Goal: Information Seeking & Learning: Learn about a topic

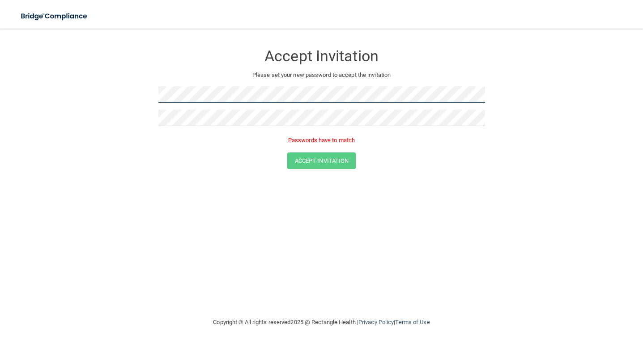
click at [295, 108] on div at bounding box center [321, 97] width 327 height 23
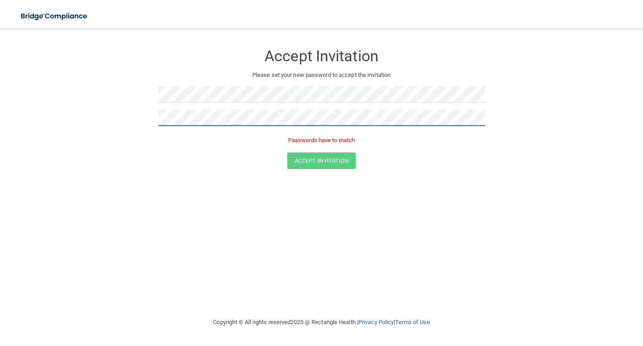
click at [110, 101] on form "Accept Invitation Please set your new password to accept the invitation Passwor…" at bounding box center [321, 109] width 607 height 142
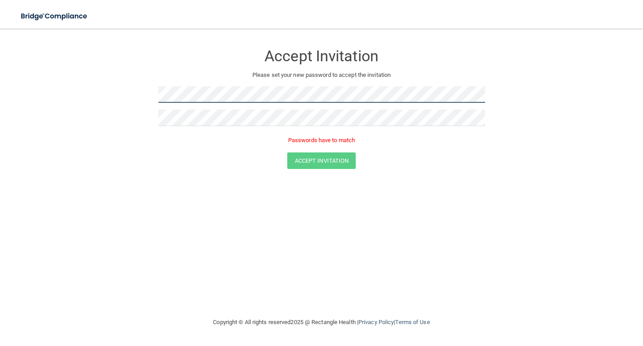
click at [104, 65] on form "Accept Invitation Please set your new password to accept the invitation Passwor…" at bounding box center [321, 109] width 607 height 142
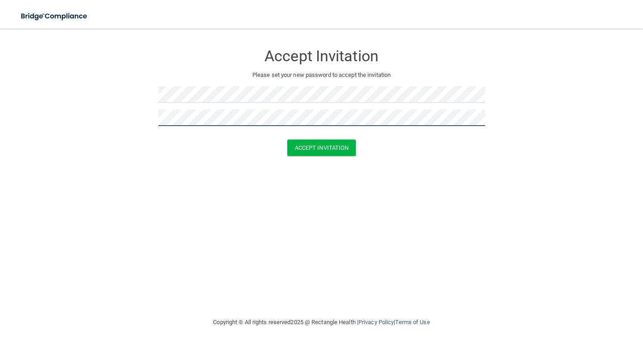
click at [321, 147] on button "Accept Invitation" at bounding box center [321, 148] width 69 height 17
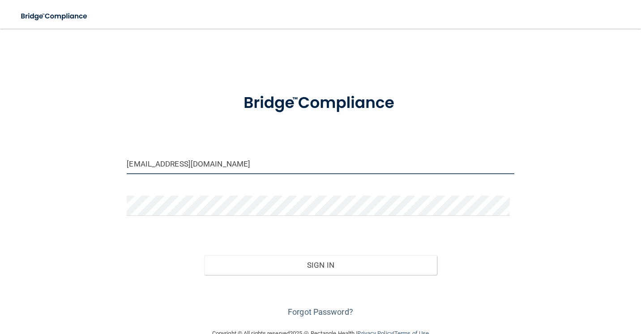
type input "[EMAIL_ADDRESS][DOMAIN_NAME]"
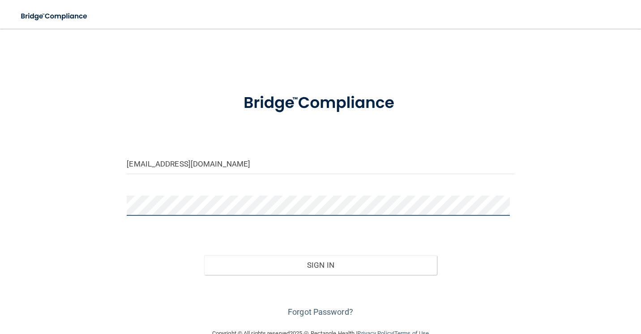
click at [317, 263] on button "Sign In" at bounding box center [320, 265] width 232 height 20
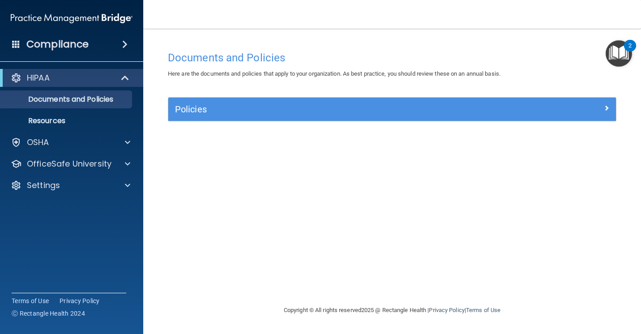
click at [124, 81] on span at bounding box center [126, 77] width 8 height 11
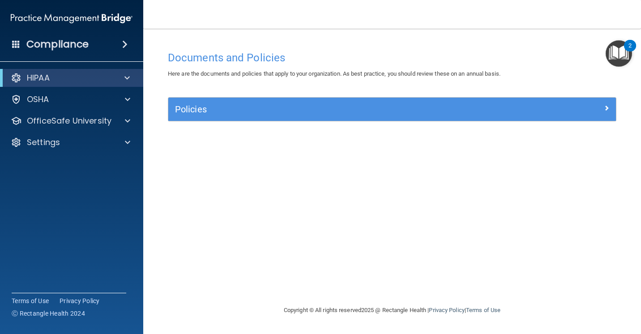
click at [124, 81] on span at bounding box center [126, 77] width 5 height 11
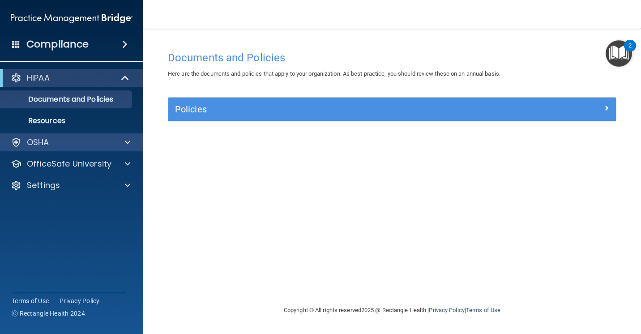
click at [121, 144] on div at bounding box center [126, 142] width 22 height 11
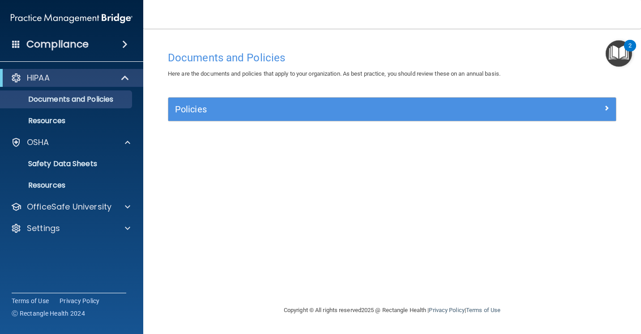
click at [626, 57] on img "Open Resource Center, 2 new notifications" at bounding box center [618, 53] width 26 height 26
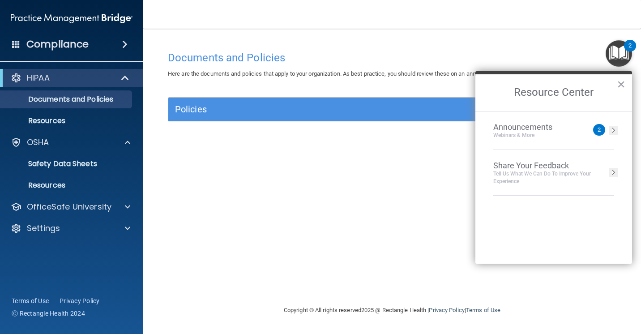
click at [445, 38] on div "Documents and Policies Here are the documents and policies that apply to your o…" at bounding box center [392, 167] width 462 height 258
click at [62, 183] on p "Resources" at bounding box center [67, 185] width 122 height 9
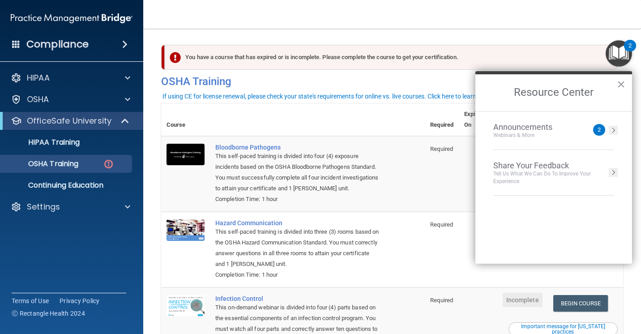
scroll to position [131, 0]
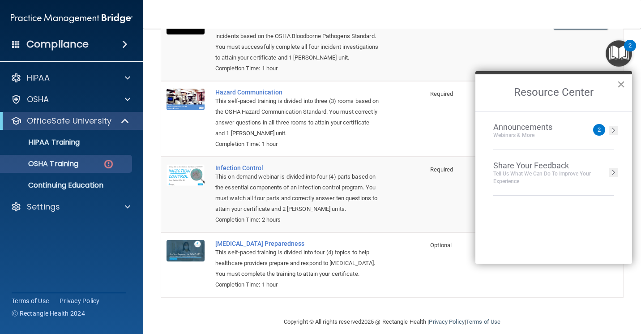
click at [624, 85] on button "×" at bounding box center [620, 84] width 8 height 14
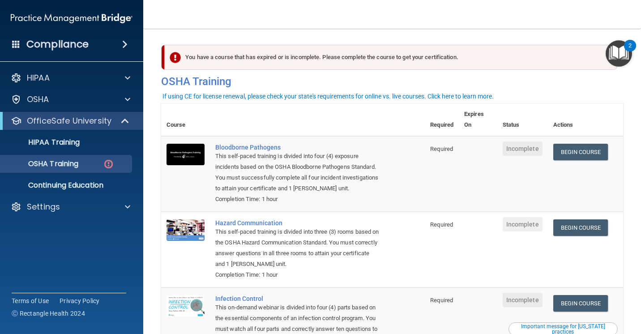
scroll to position [59, 0]
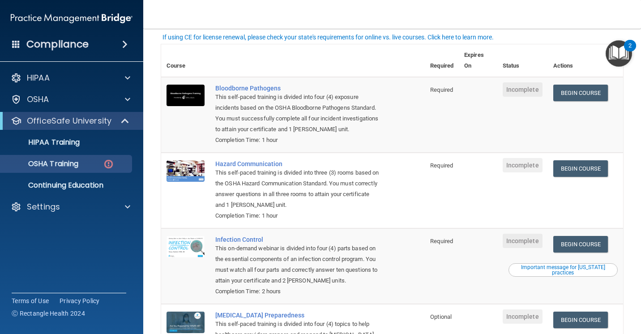
click at [326, 4] on nav "Toggle navigation Danielle Jones danielle_7_11_@hotmail.com Manage My Enterpris…" at bounding box center [391, 14] width 497 height 29
click at [330, 0] on div "Toggle navigation" at bounding box center [246, 0] width 207 height 0
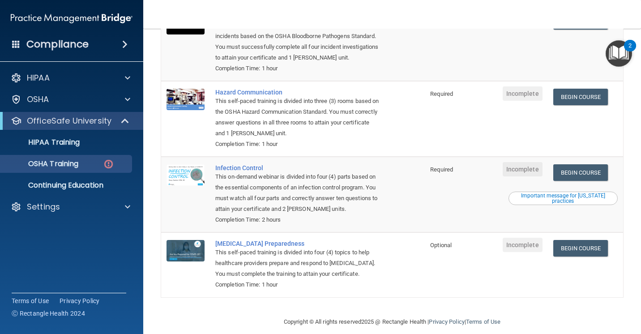
scroll to position [71, 0]
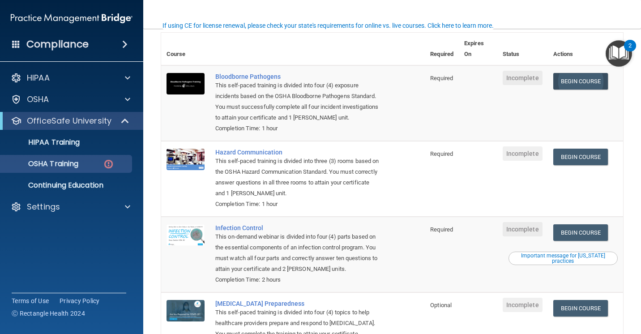
click at [593, 77] on link "Begin Course" at bounding box center [580, 81] width 55 height 17
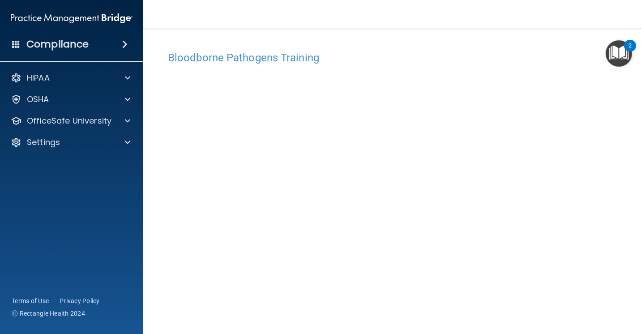
scroll to position [49, 0]
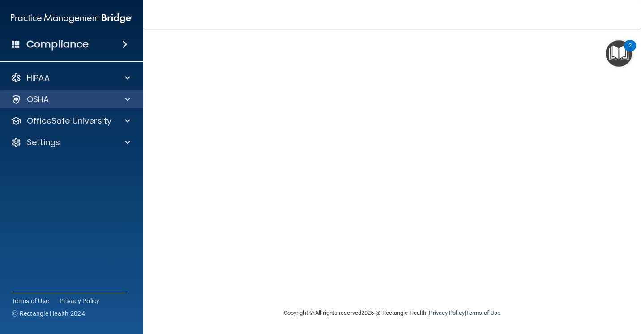
click at [118, 106] on div "OSHA" at bounding box center [72, 99] width 144 height 18
click at [131, 105] on div "OSHA" at bounding box center [72, 99] width 144 height 18
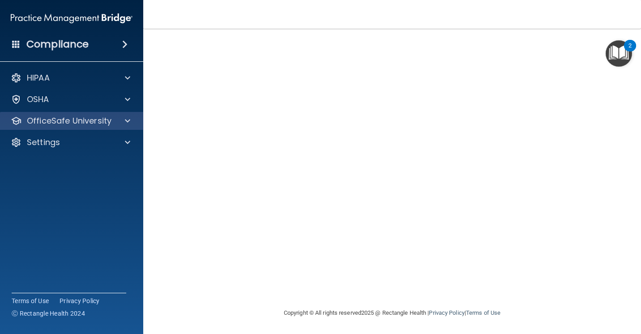
click at [122, 128] on div "OfficeSafe University" at bounding box center [72, 121] width 144 height 18
click at [124, 121] on div at bounding box center [126, 120] width 22 height 11
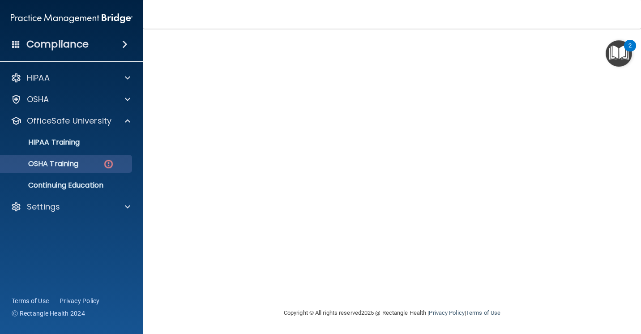
click at [78, 165] on p "OSHA Training" at bounding box center [42, 163] width 72 height 9
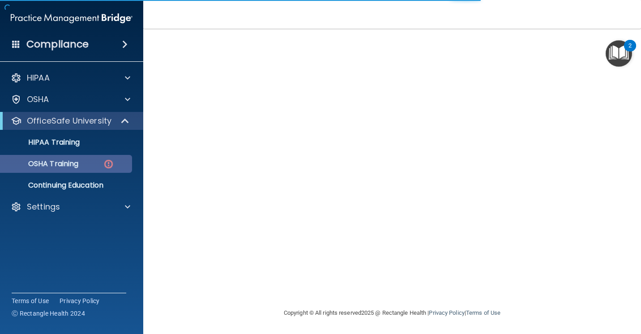
click at [114, 166] on div "OSHA Training" at bounding box center [67, 163] width 122 height 9
click at [112, 158] on img at bounding box center [108, 163] width 11 height 11
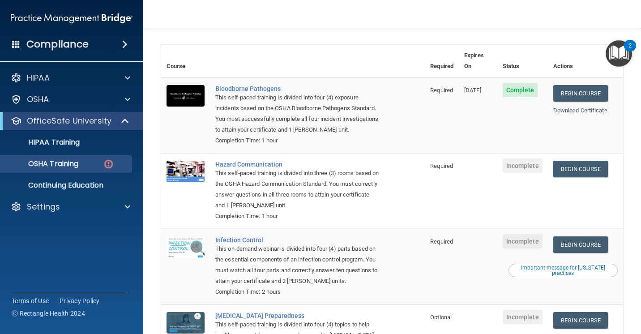
scroll to position [48, 0]
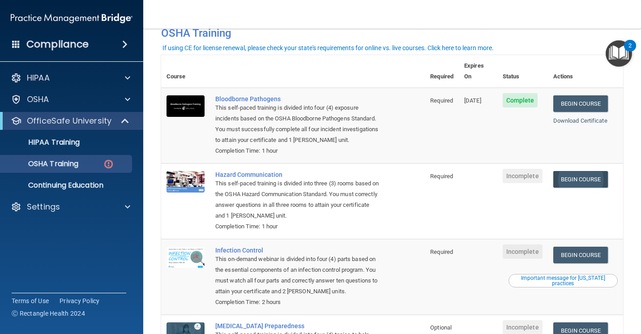
click at [575, 172] on link "Begin Course" at bounding box center [580, 179] width 55 height 17
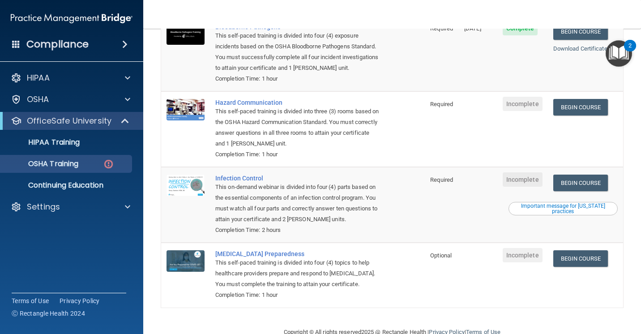
scroll to position [0, 0]
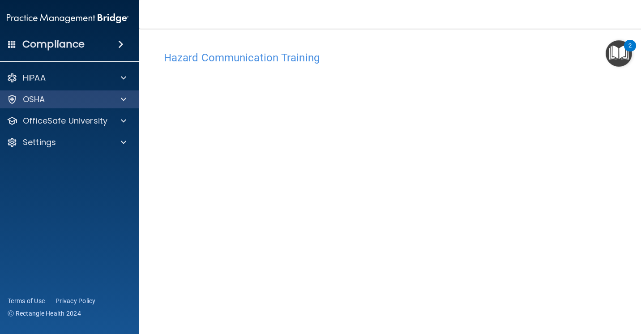
click at [108, 106] on div "OSHA" at bounding box center [68, 99] width 144 height 18
click at [123, 103] on div at bounding box center [122, 99] width 22 height 11
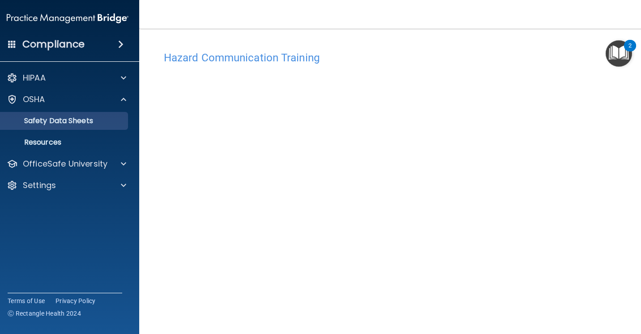
click at [68, 121] on p "Safety Data Sheets" at bounding box center [63, 120] width 122 height 9
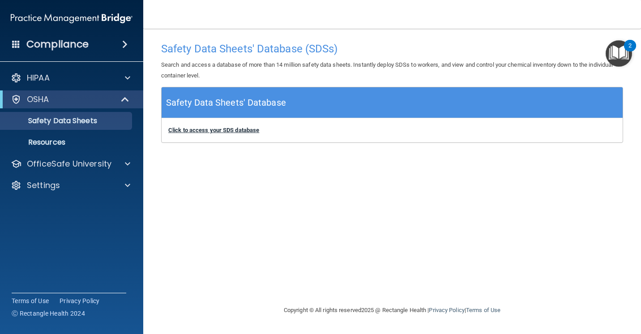
click at [202, 130] on b "Click to access your SDS database" at bounding box center [213, 130] width 91 height 7
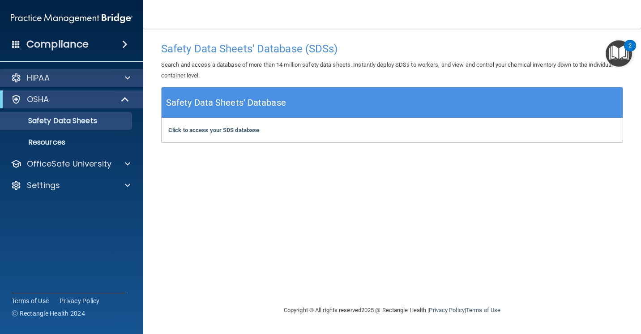
click at [121, 83] on div "HIPAA" at bounding box center [72, 78] width 144 height 18
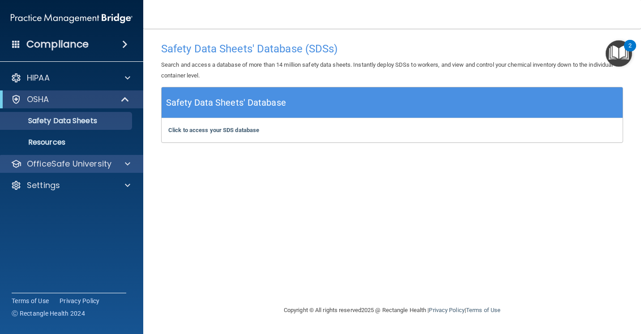
click at [115, 167] on div at bounding box center [126, 163] width 22 height 11
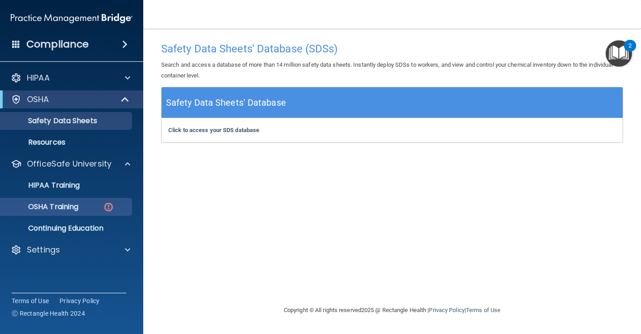
click at [86, 213] on link "OSHA Training" at bounding box center [61, 207] width 141 height 18
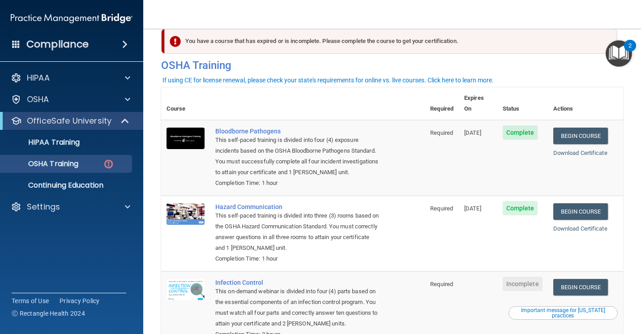
scroll to position [120, 0]
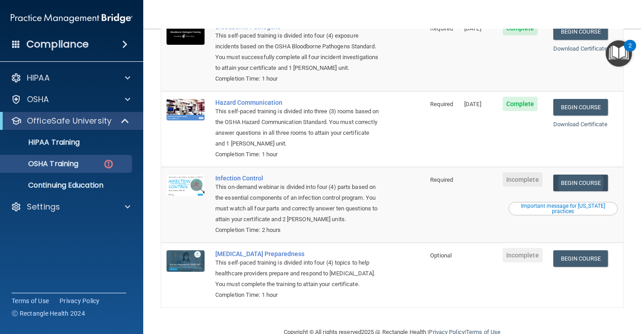
click at [590, 174] on link "Begin Course" at bounding box center [580, 182] width 55 height 17
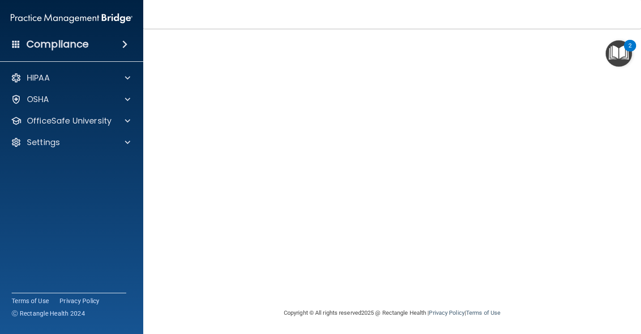
scroll to position [37, 0]
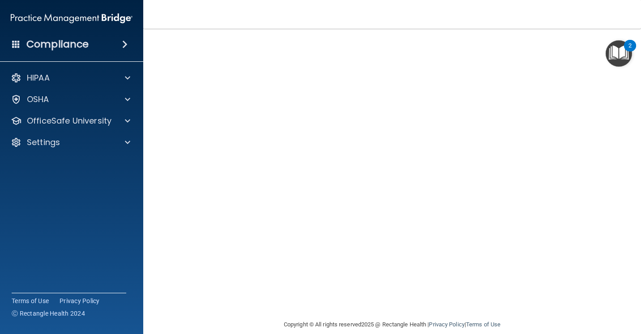
click at [119, 130] on div "HIPAA Documents and Policies Report an Incident Business Associates Emergency P…" at bounding box center [72, 111] width 144 height 93
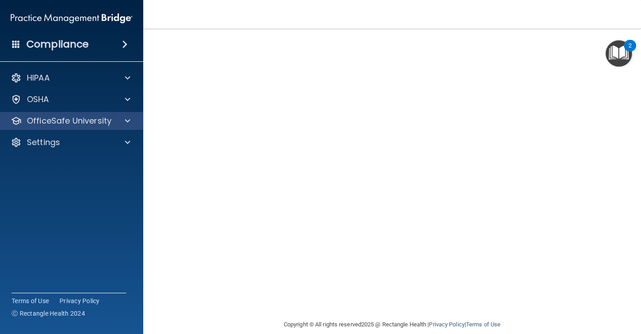
click at [125, 121] on span at bounding box center [127, 120] width 5 height 11
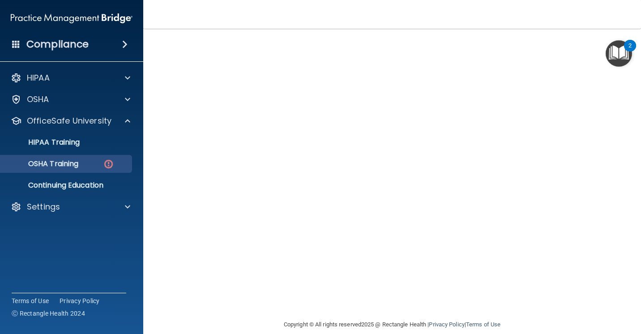
click at [78, 159] on p "OSHA Training" at bounding box center [42, 163] width 72 height 9
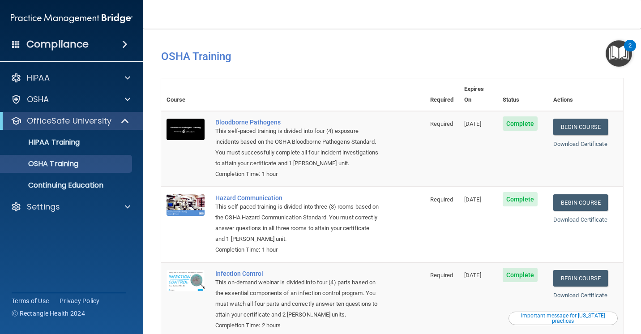
scroll to position [95, 0]
